Goal: Transaction & Acquisition: Purchase product/service

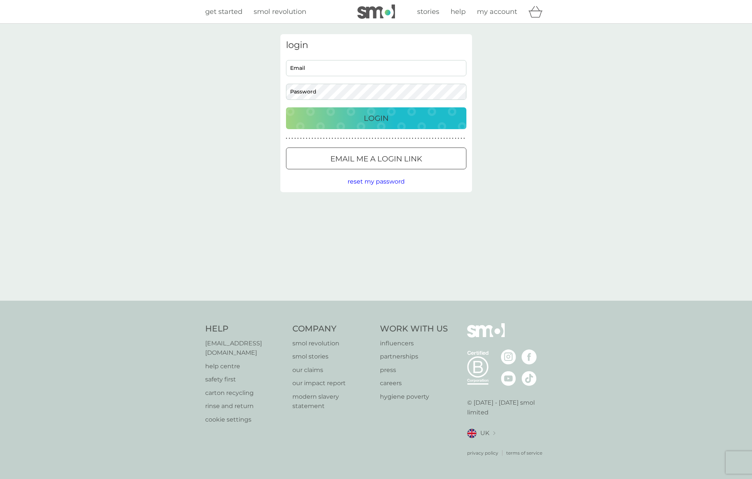
click at [312, 68] on input "Email" at bounding box center [376, 68] width 180 height 16
type input "jw.illustration@googlemail.com"
click at [371, 119] on p "Login" at bounding box center [376, 118] width 25 height 12
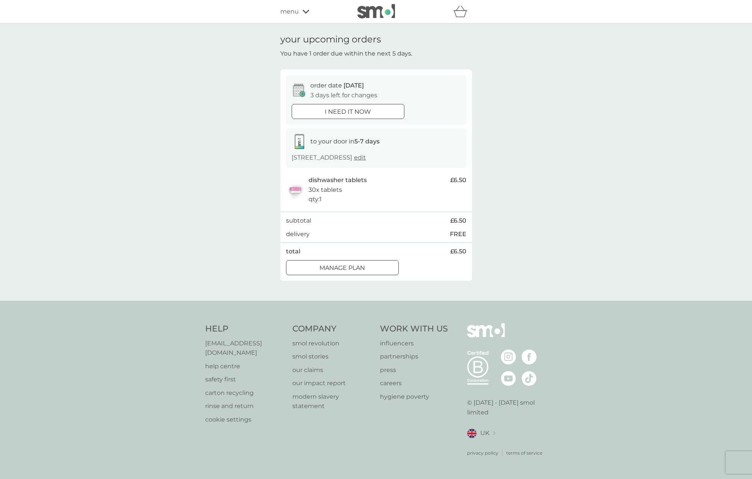
click at [349, 112] on div at bounding box center [347, 112] width 27 height 8
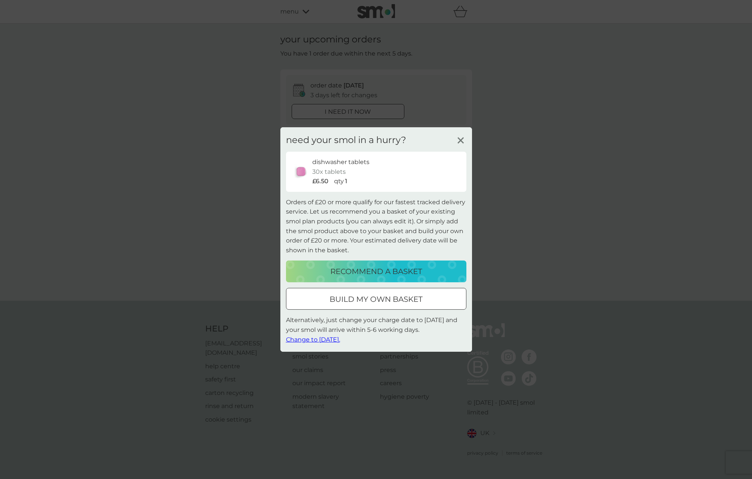
click at [408, 305] on p "build my own basket" at bounding box center [376, 299] width 93 height 12
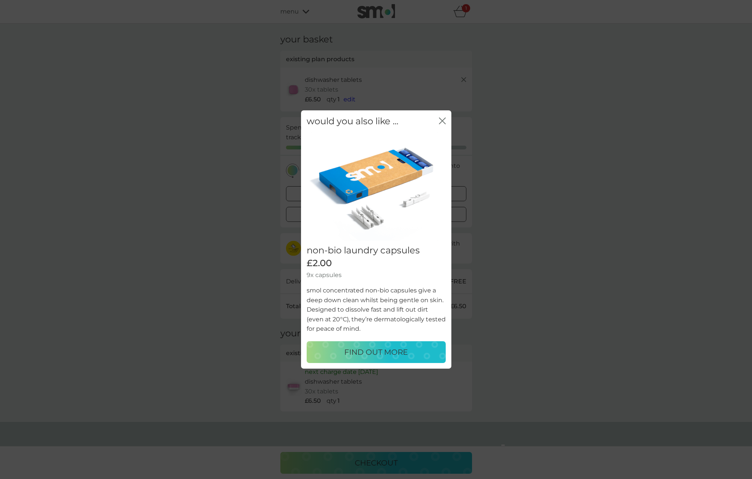
click at [444, 121] on icon "close" at bounding box center [442, 121] width 7 height 7
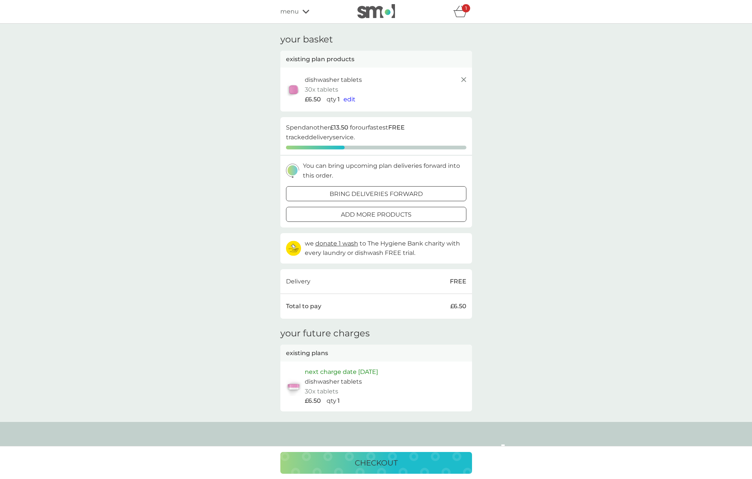
click at [408, 464] on div "checkout" at bounding box center [376, 463] width 177 height 12
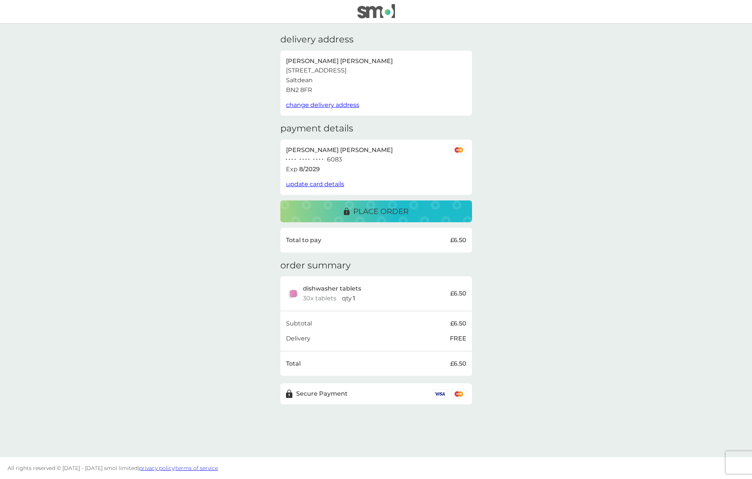
click at [384, 210] on p "place order" at bounding box center [380, 212] width 55 height 12
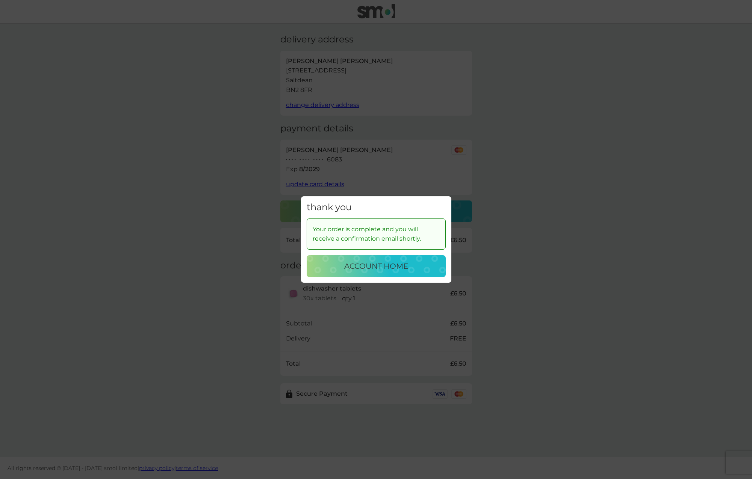
click at [408, 265] on div "account home" at bounding box center [376, 266] width 124 height 12
